Goal: Check status: Check status

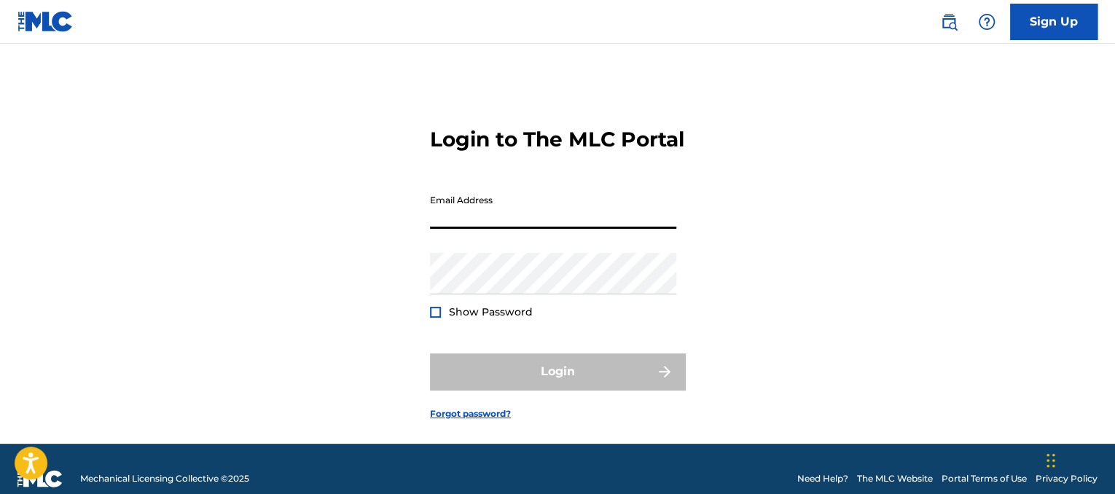
type input "[EMAIL_ADDRESS][DOMAIN_NAME]"
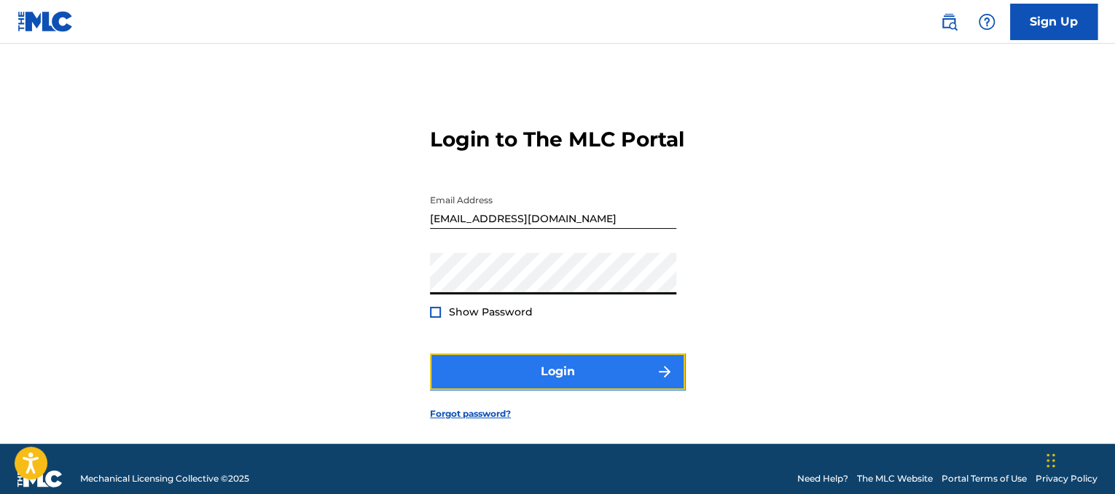
click at [542, 386] on button "Login" at bounding box center [557, 372] width 255 height 36
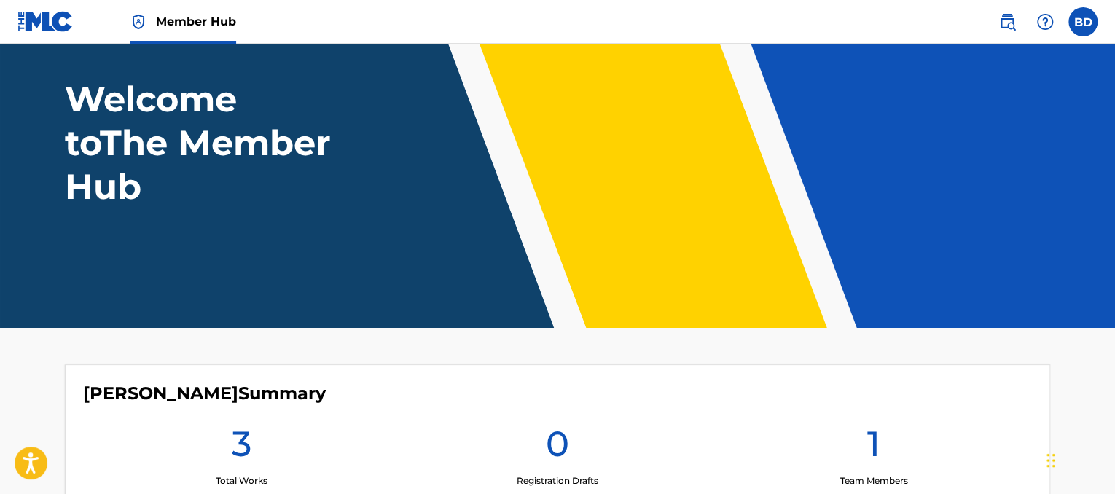
scroll to position [146, 0]
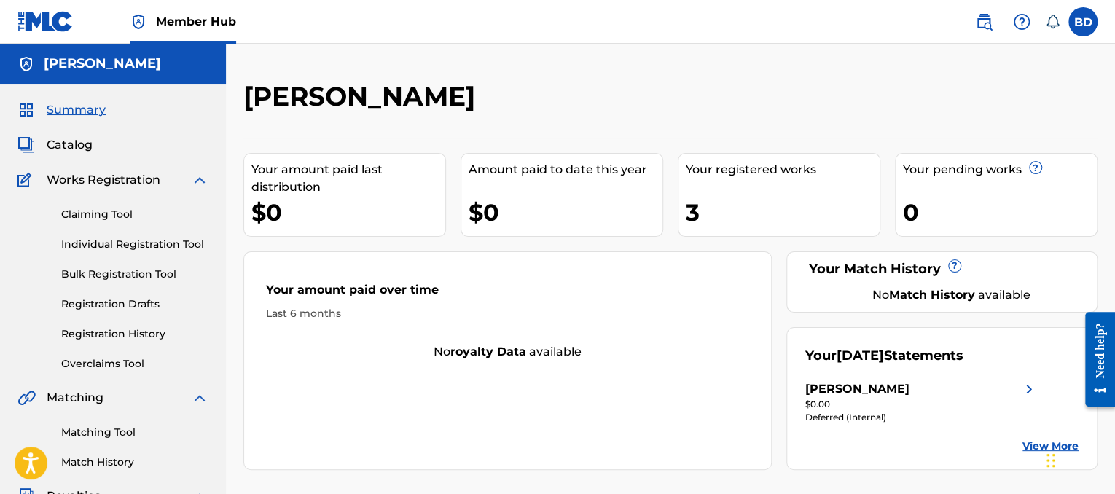
scroll to position [146, 0]
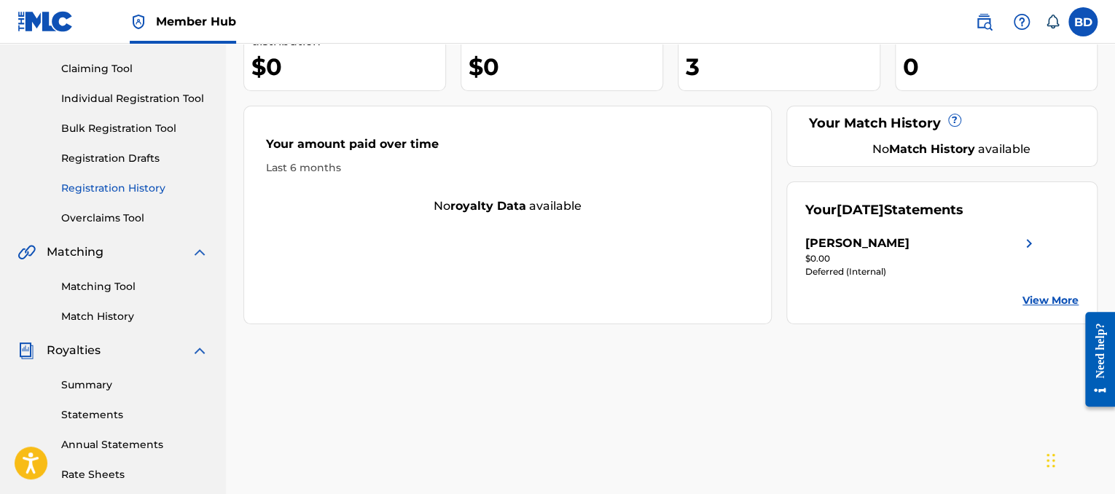
click at [149, 192] on link "Registration History" at bounding box center [134, 188] width 147 height 15
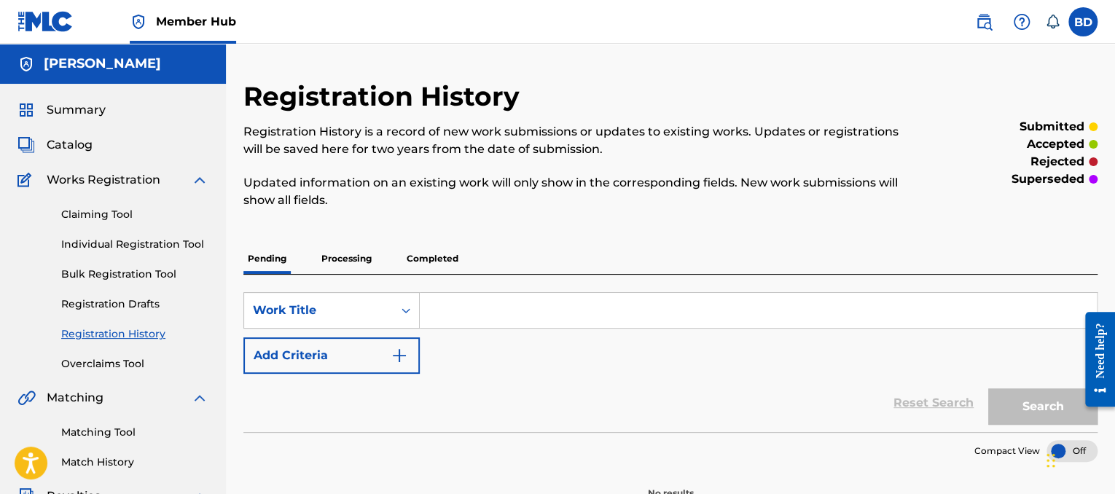
click at [362, 262] on p "Processing" at bounding box center [346, 258] width 59 height 31
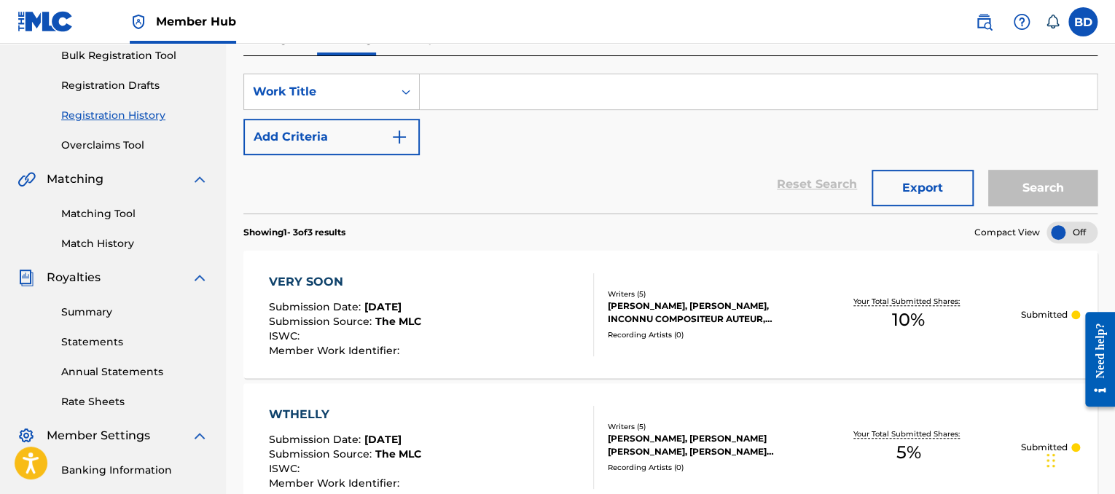
scroll to position [146, 0]
